Goal: Task Accomplishment & Management: Use online tool/utility

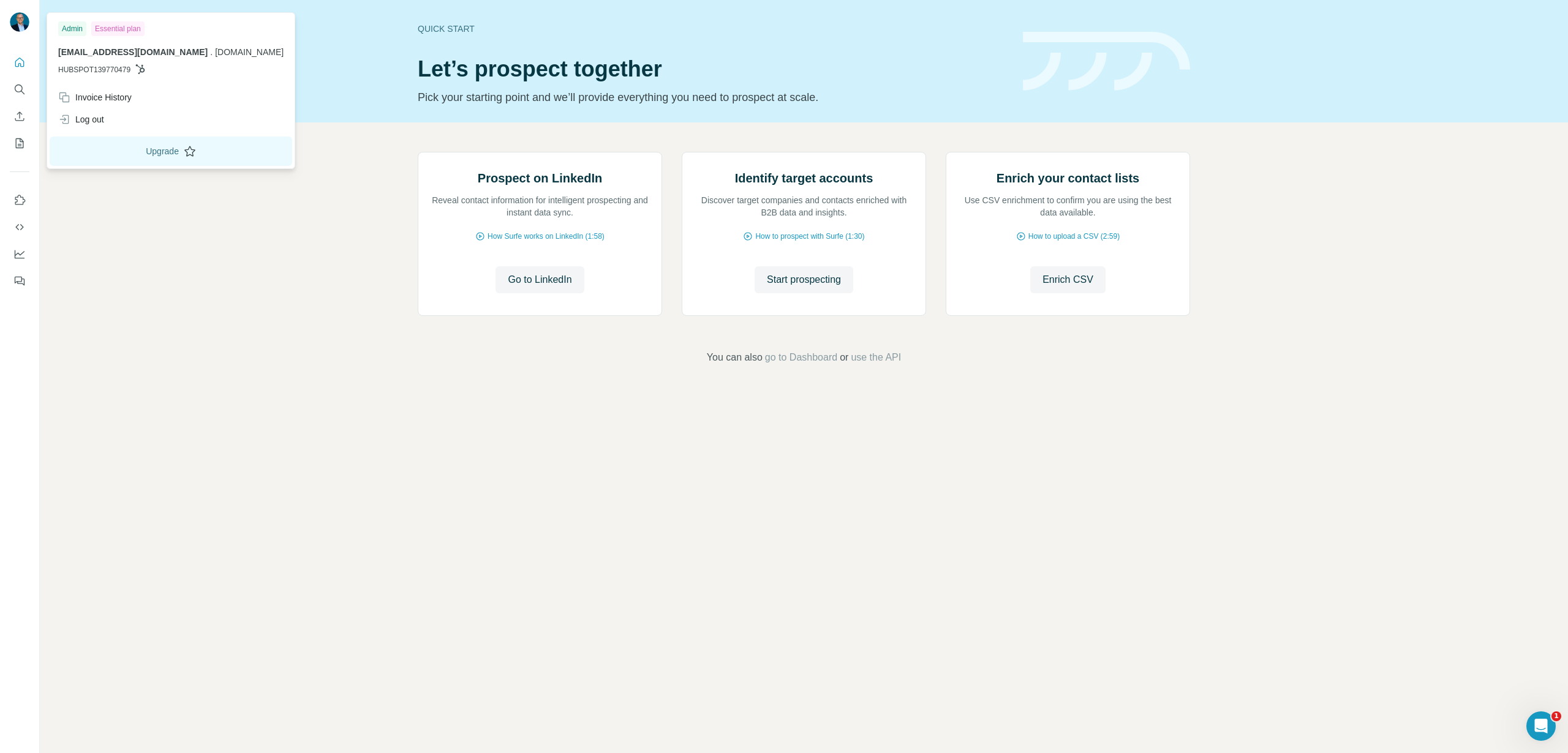
click at [141, 153] on button "Upgrade" at bounding box center [171, 151] width 243 height 29
